Goal: Navigation & Orientation: Understand site structure

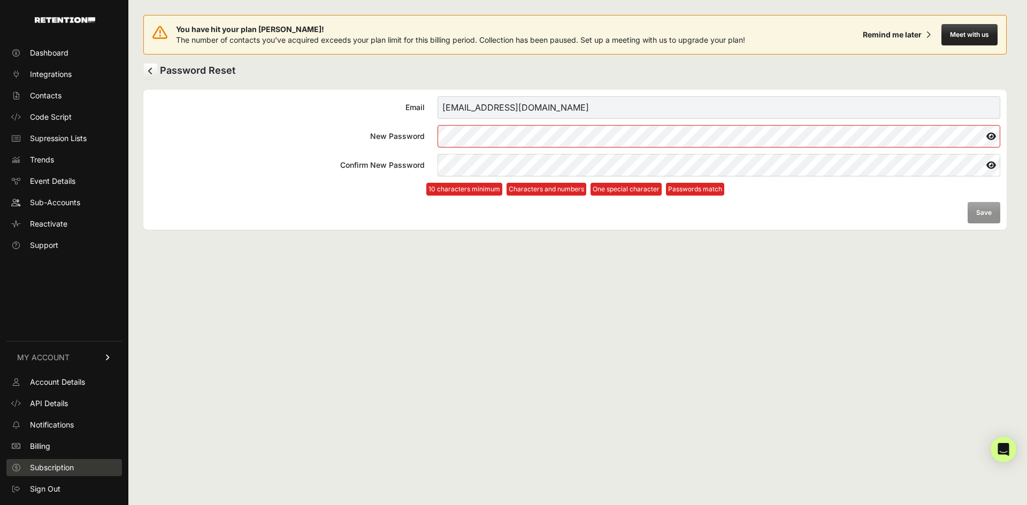
click at [40, 466] on span "Subscription" at bounding box center [52, 468] width 44 height 11
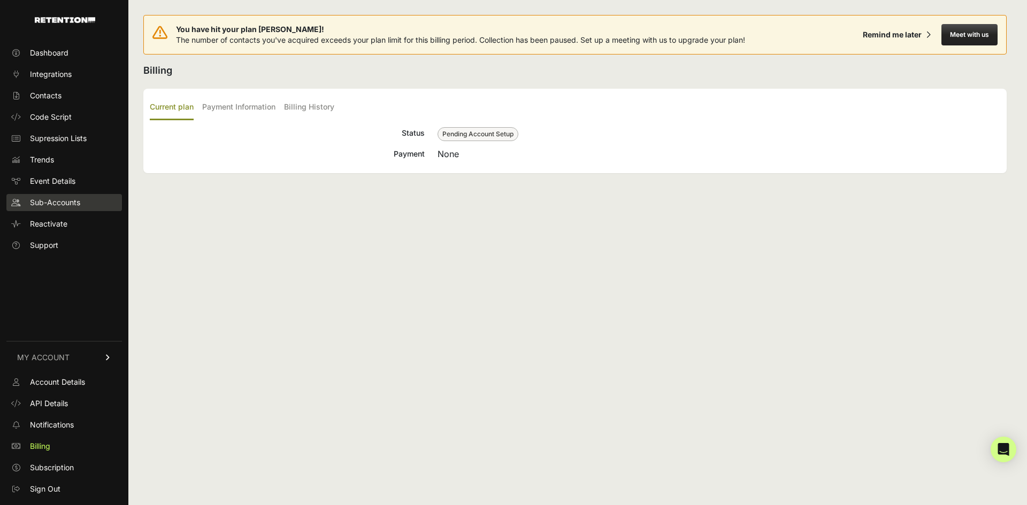
click at [58, 201] on span "Sub-Accounts" at bounding box center [55, 202] width 50 height 11
click at [55, 56] on span "Dashboard" at bounding box center [49, 53] width 39 height 11
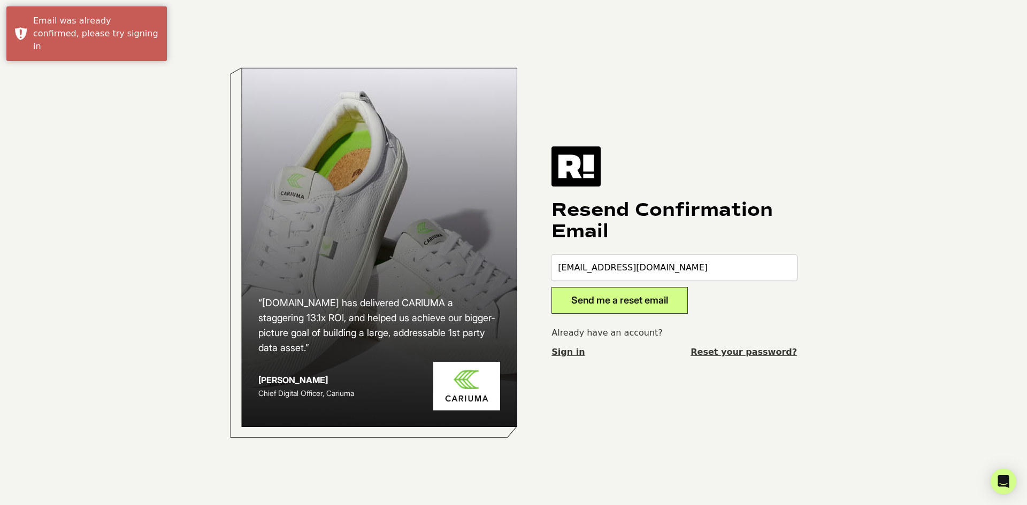
click at [561, 353] on link "Sign in" at bounding box center [567, 352] width 33 height 13
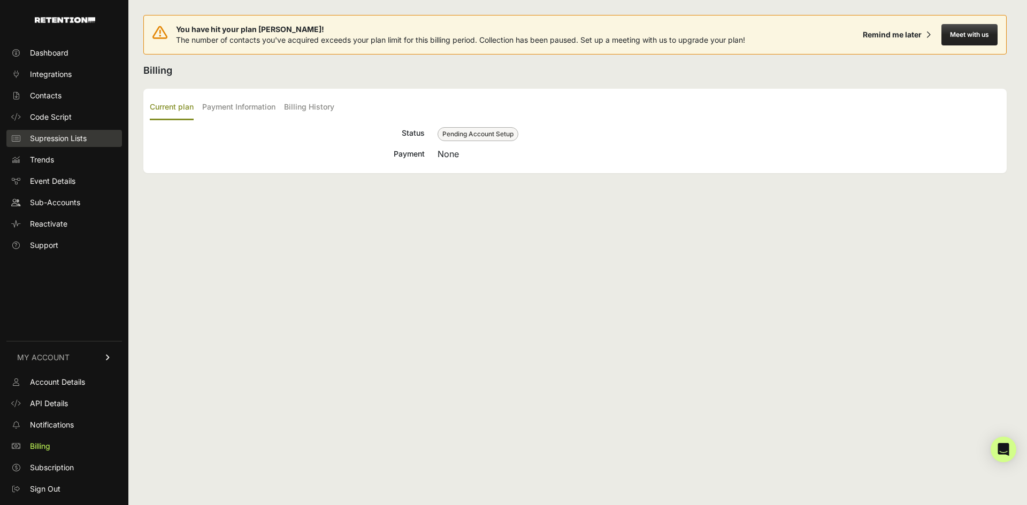
click at [42, 138] on span "Supression Lists" at bounding box center [58, 138] width 57 height 11
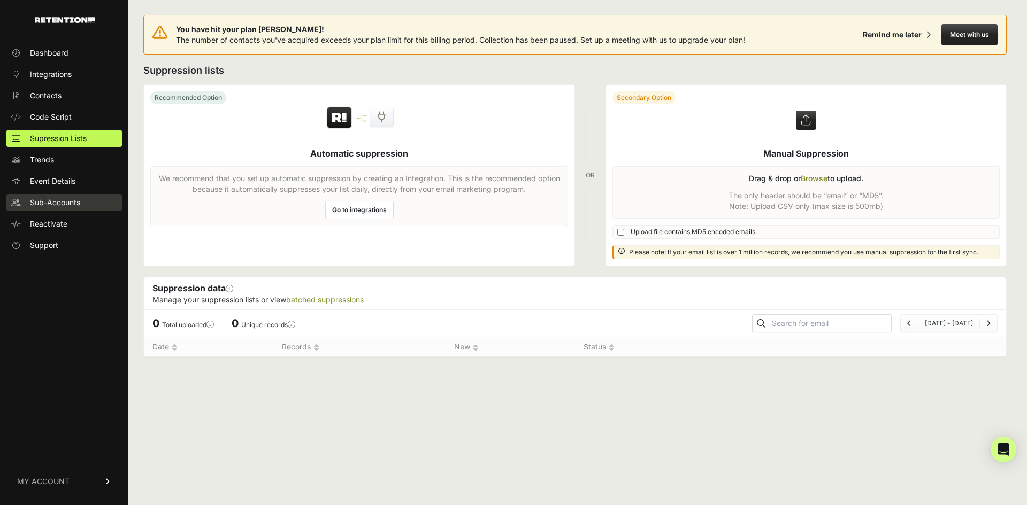
click at [53, 199] on span "Sub-Accounts" at bounding box center [55, 202] width 50 height 11
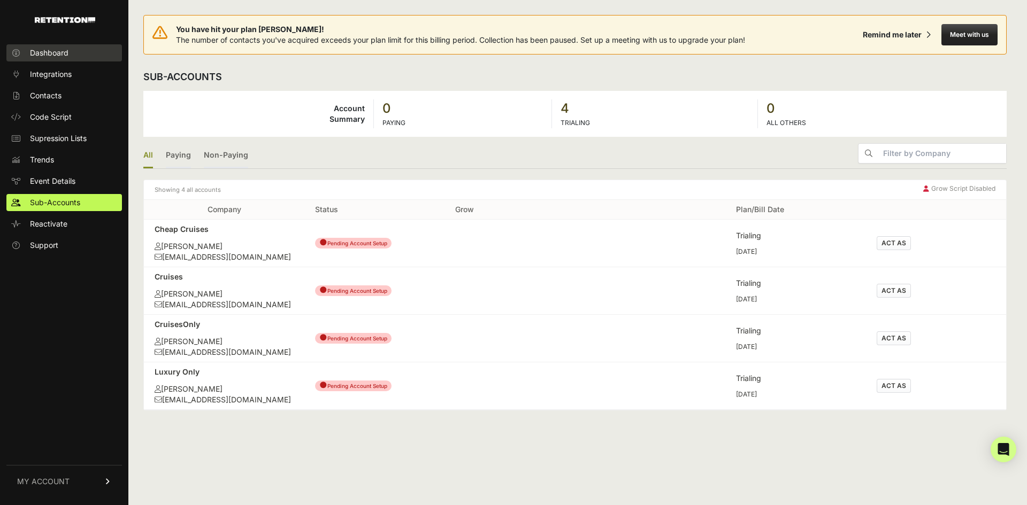
click at [47, 52] on span "Dashboard" at bounding box center [49, 53] width 39 height 11
